Goal: Task Accomplishment & Management: Complete application form

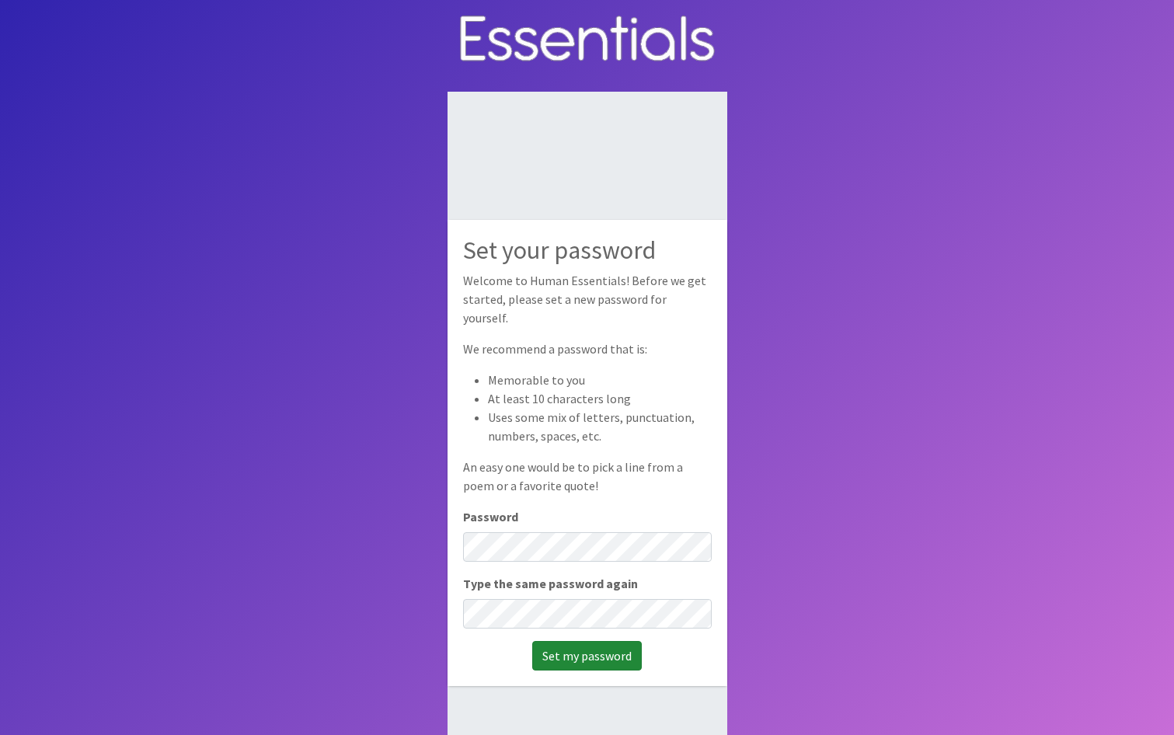
click at [597, 641] on input "Set my password" at bounding box center [587, 656] width 110 height 30
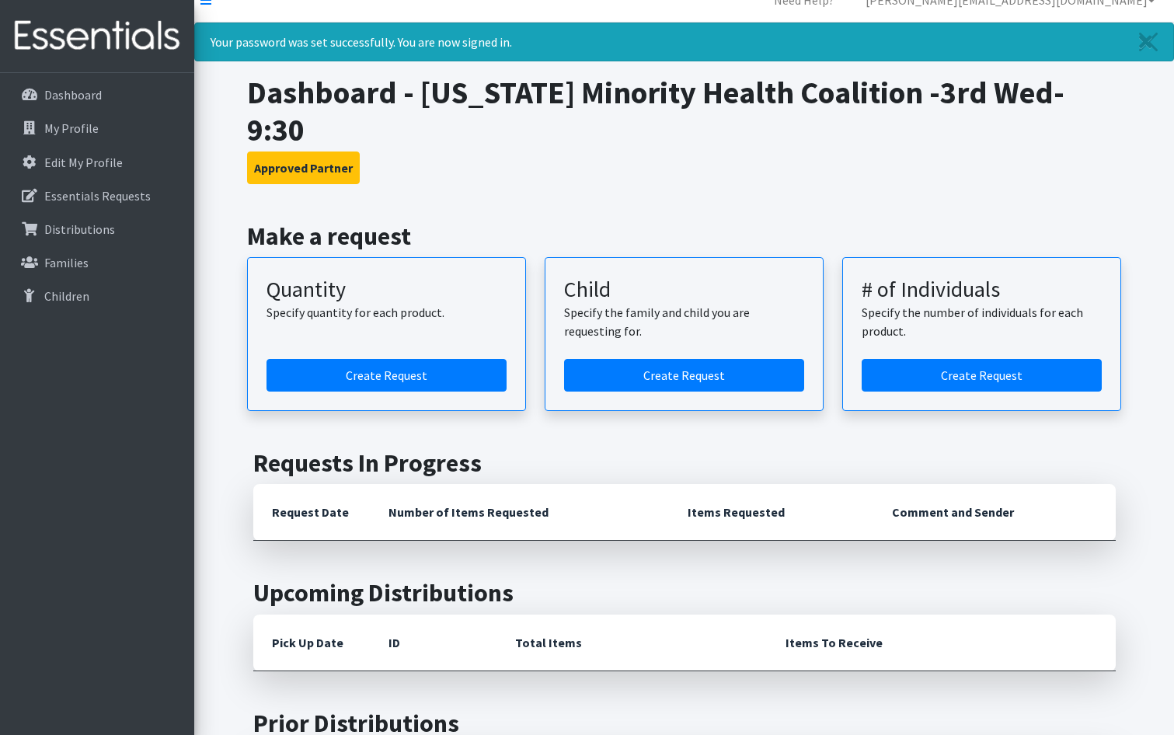
scroll to position [10, 0]
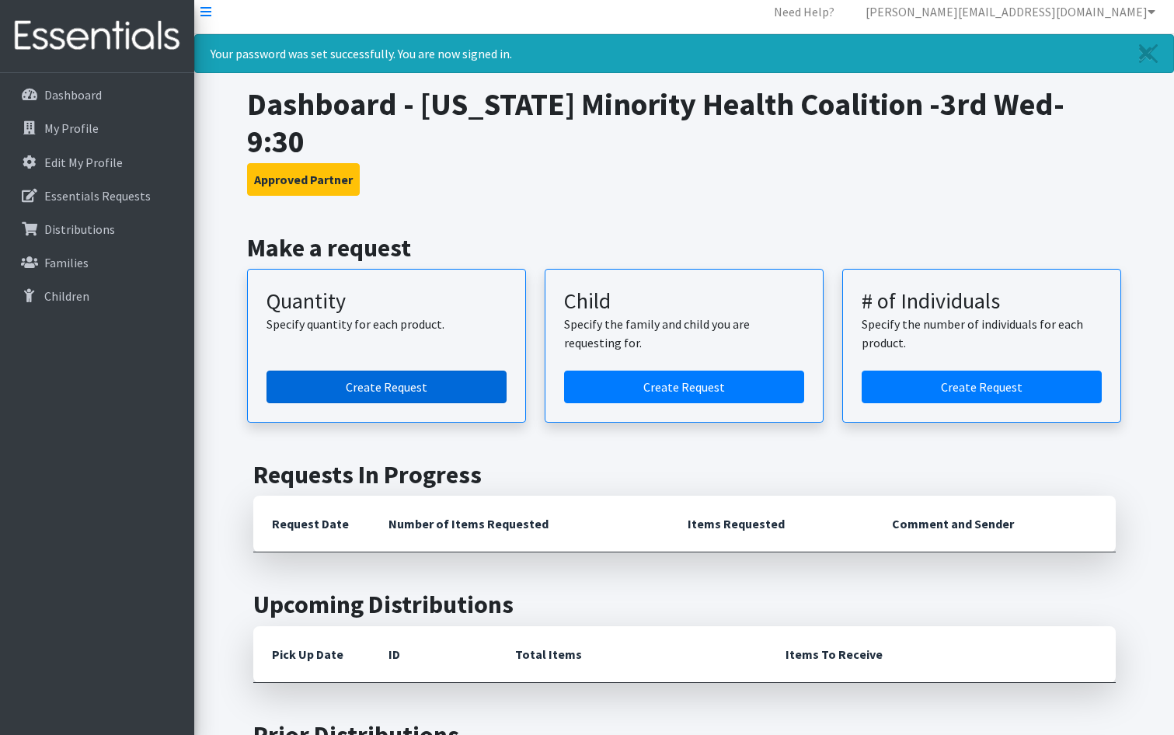
click at [368, 370] on link "Create Request" at bounding box center [386, 386] width 240 height 33
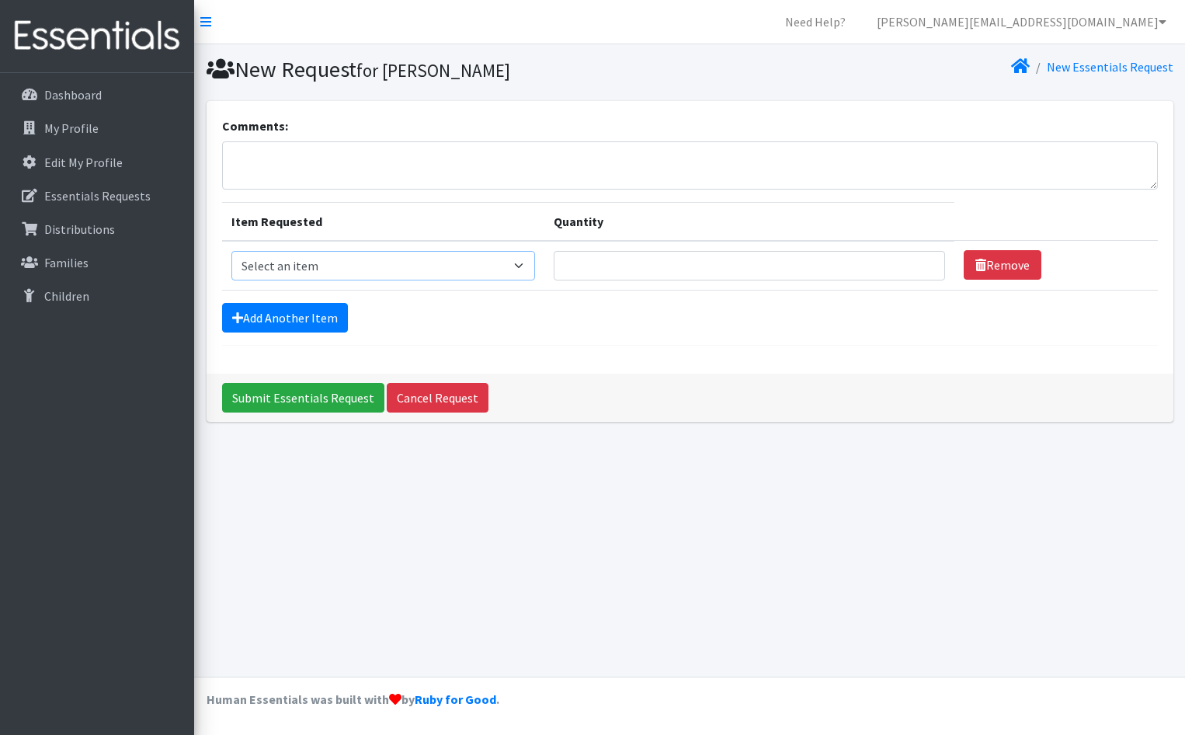
click at [488, 279] on select "Select an item Kids (Newborn) Kids (Size 1) Kids (Size 2) Kids (Size 3) Kids (S…" at bounding box center [383, 266] width 304 height 30
click at [627, 348] on div "Comments: Item Requested Quantity Item Requested Select an item Kids (Newborn) …" at bounding box center [690, 237] width 967 height 273
click at [151, 117] on link "My Profile" at bounding box center [97, 128] width 182 height 31
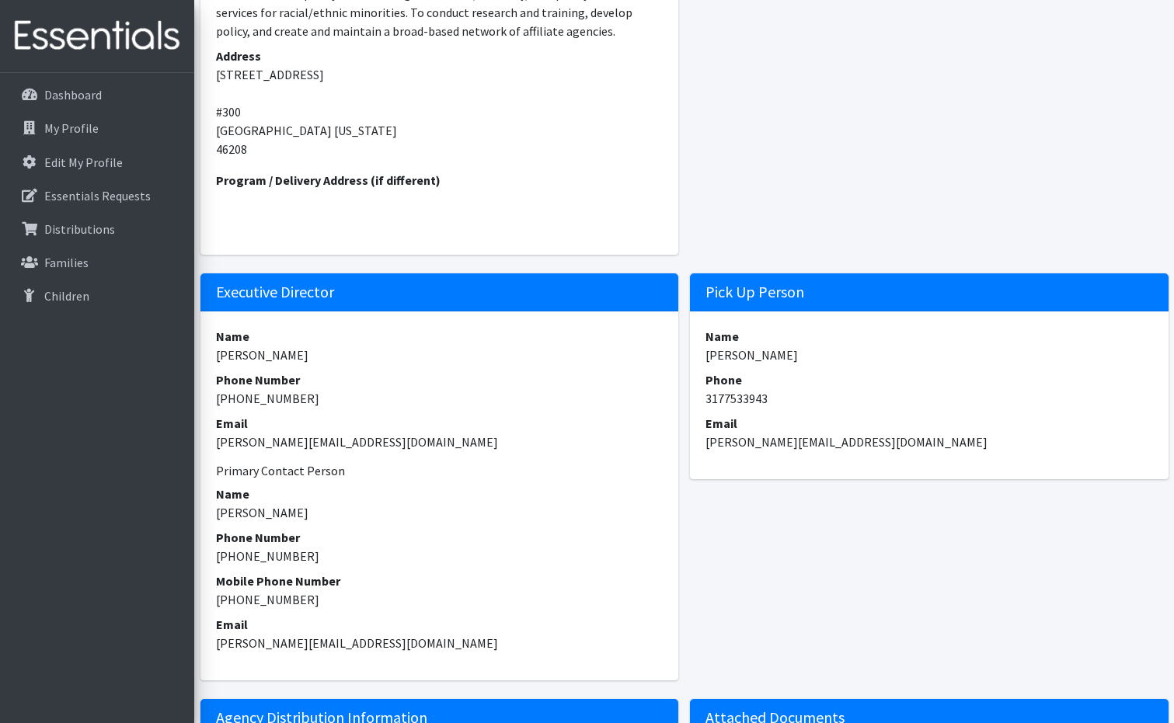
scroll to position [378, 0]
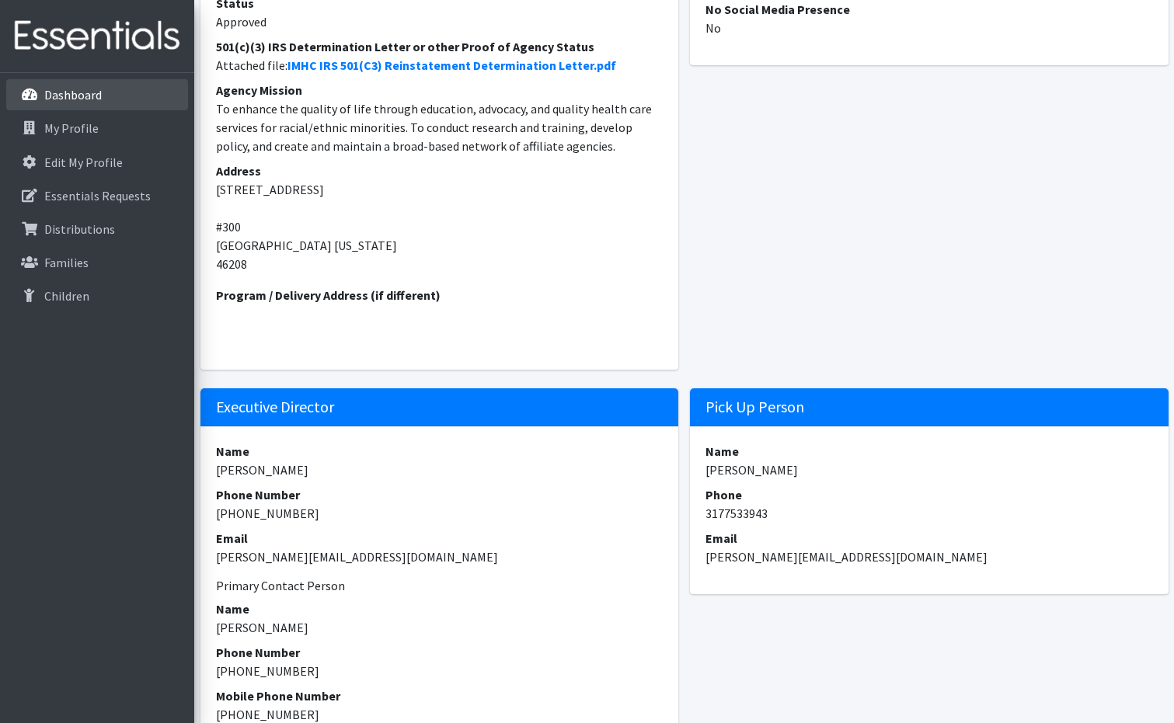
click at [107, 105] on link "Dashboard" at bounding box center [97, 94] width 182 height 31
